Goal: Information Seeking & Learning: Find specific page/section

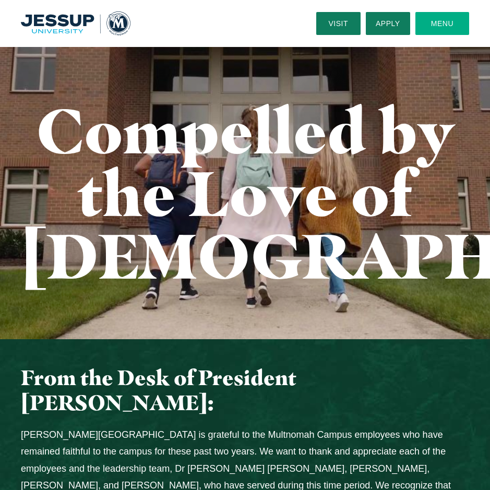
click at [442, 19] on button "Menu" at bounding box center [443, 23] width 54 height 23
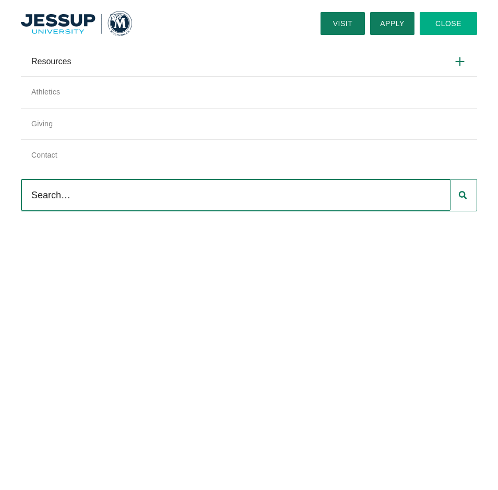
click at [105, 196] on input "Search" at bounding box center [235, 195] width 429 height 31
type input "courses"
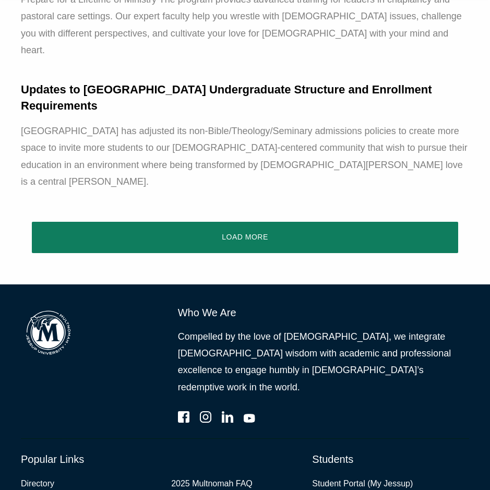
scroll to position [1373, 0]
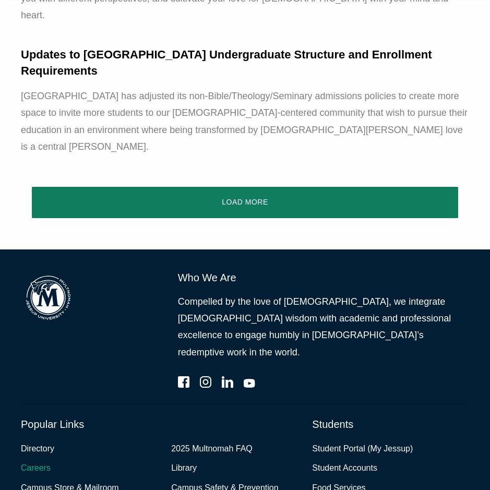
click at [42, 461] on link "Careers" at bounding box center [36, 468] width 30 height 15
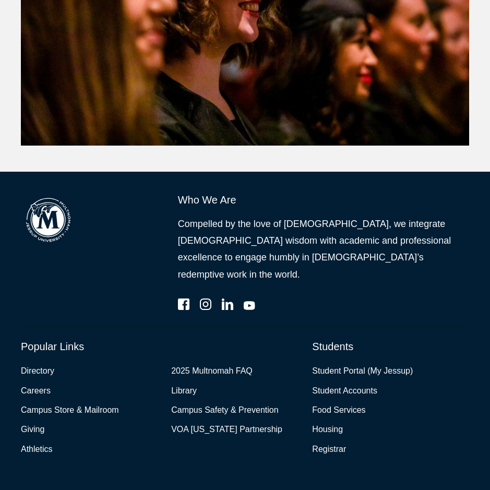
scroll to position [718, 0]
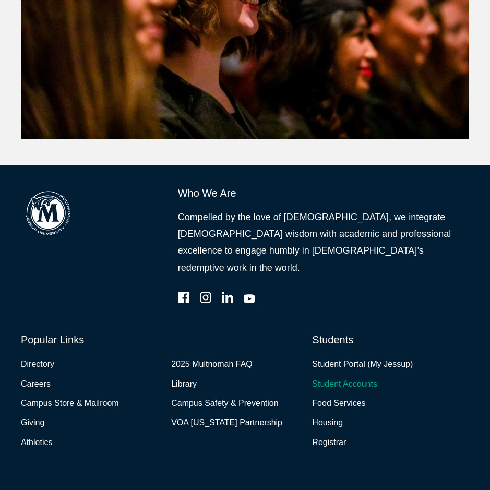
click at [339, 377] on link "Student Accounts" at bounding box center [344, 384] width 65 height 15
click at [223, 357] on link "2025 Multnomah FAQ" at bounding box center [211, 364] width 81 height 15
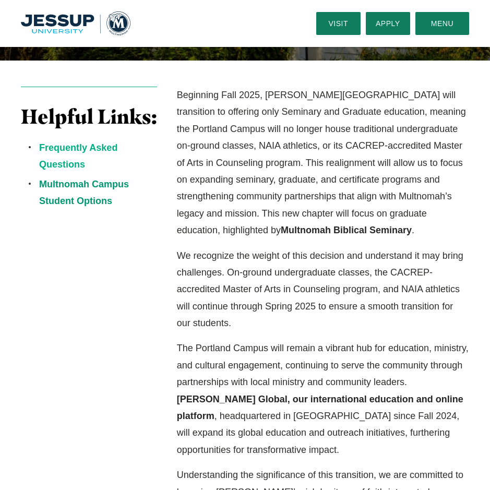
scroll to position [209, 0]
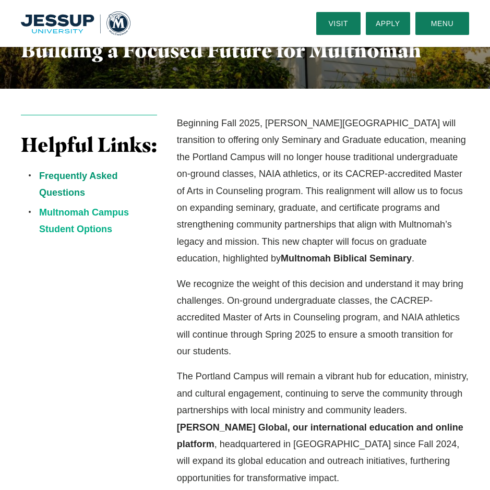
click at [83, 231] on link "Multnomah Campus Student Options" at bounding box center [84, 220] width 90 height 27
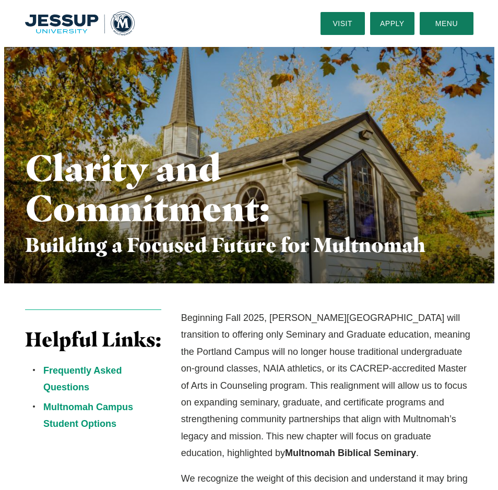
scroll to position [0, 0]
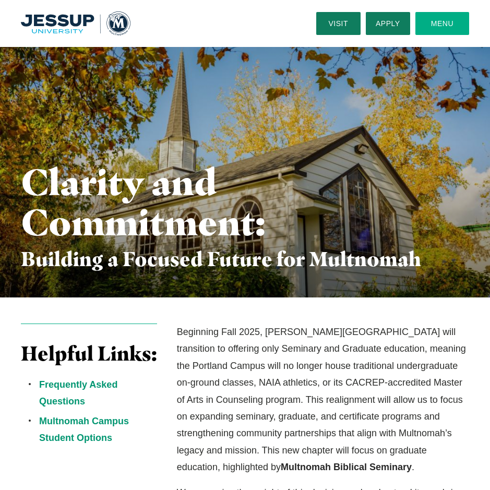
click at [438, 26] on button "Menu" at bounding box center [443, 23] width 54 height 23
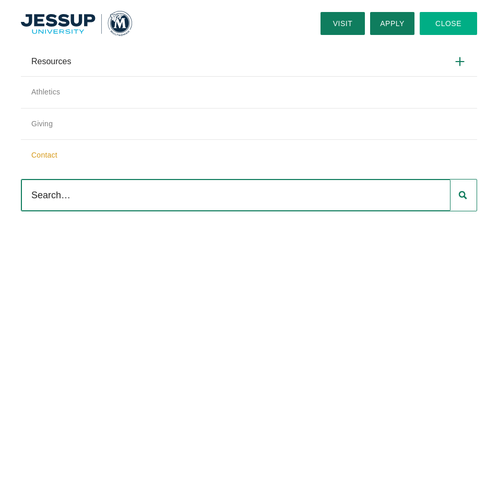
click at [41, 160] on link "Contact" at bounding box center [249, 155] width 456 height 32
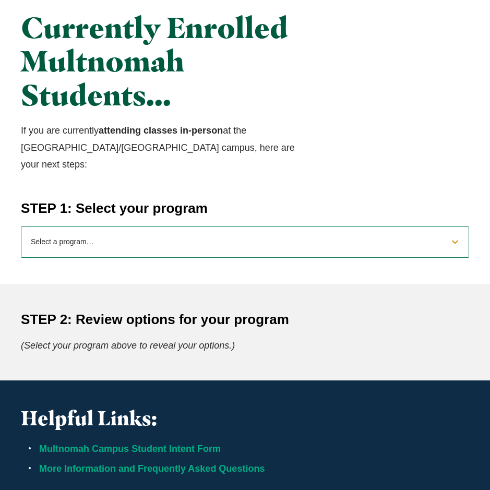
scroll to position [313, 0]
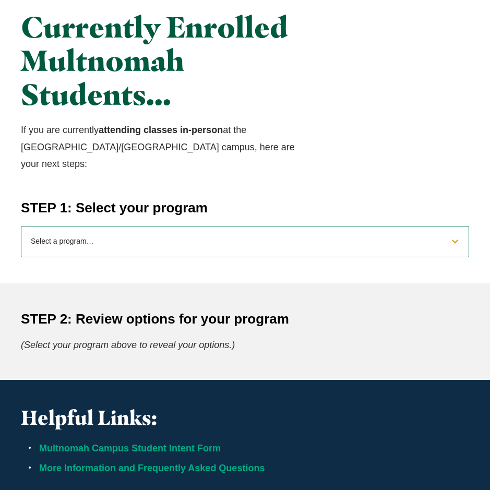
click at [457, 232] on select "Select a program… BS Bible and Theology BS Biology BS Business Administration B…" at bounding box center [245, 241] width 449 height 31
select select "2025exercisescience"
click at [21, 226] on select "Select a program… BS Bible and Theology BS Biology BS Business Administration B…" at bounding box center [245, 241] width 449 height 31
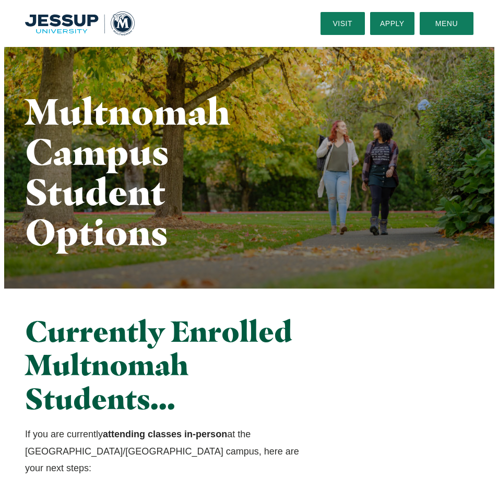
scroll to position [0, 0]
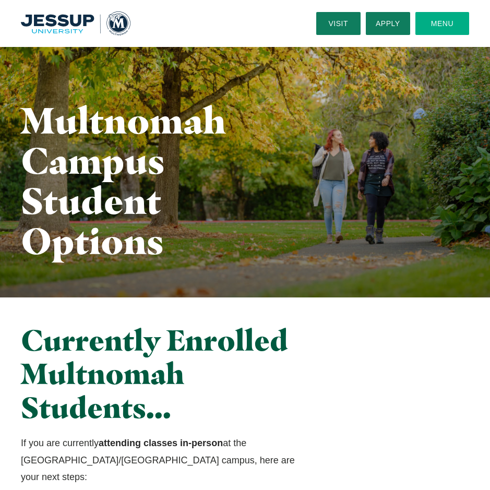
click at [439, 30] on button "Menu" at bounding box center [443, 23] width 54 height 23
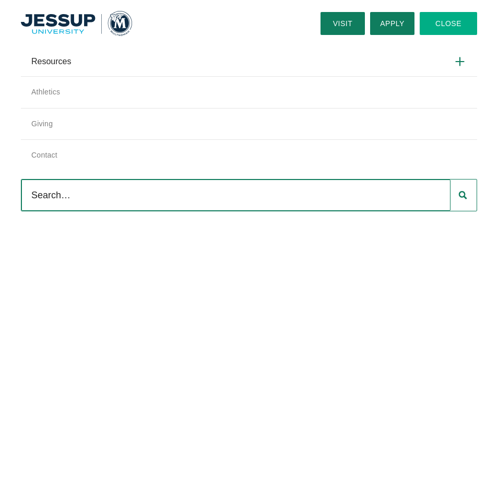
click at [138, 208] on input "Search" at bounding box center [235, 195] width 429 height 31
type input "unoffical transcripts"
